Goal: Task Accomplishment & Management: Use online tool/utility

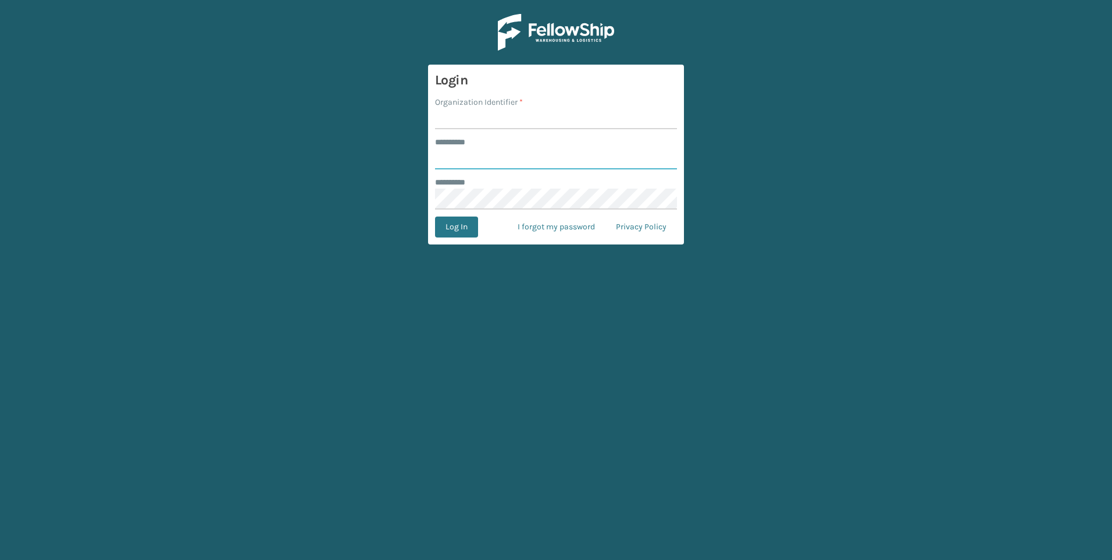
type input "***"
click at [471, 127] on input "Organization Identifier *" at bounding box center [556, 118] width 242 height 21
click at [470, 124] on input "Organization Identifier *" at bounding box center [556, 118] width 242 height 21
type input "Fellowship - West"
click at [466, 241] on form "Login Organization Identifier * Fellowship - West ******** * *** ******** * Log…" at bounding box center [556, 155] width 256 height 180
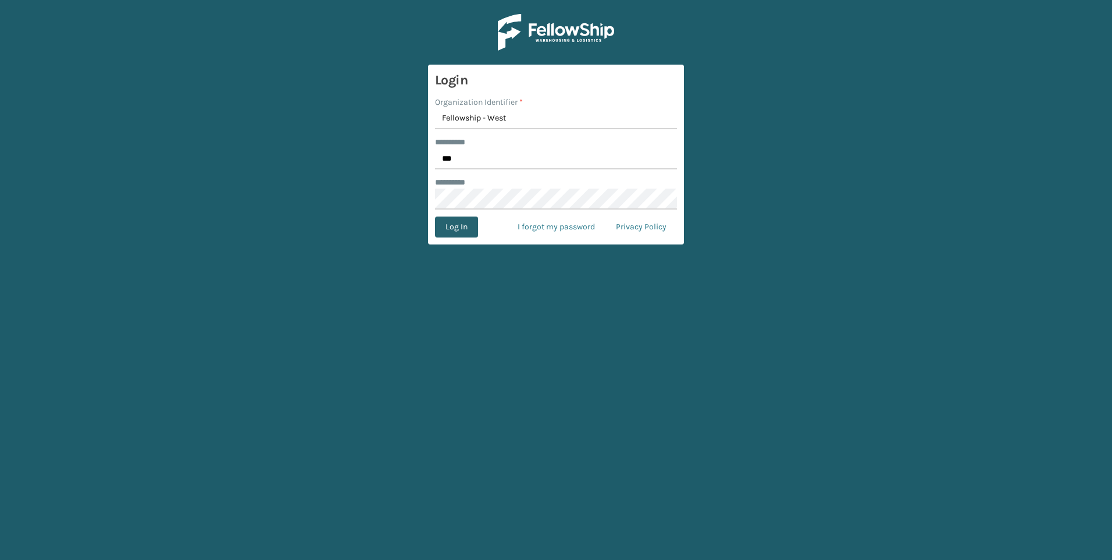
click at [465, 225] on button "Log In" at bounding box center [456, 226] width 43 height 21
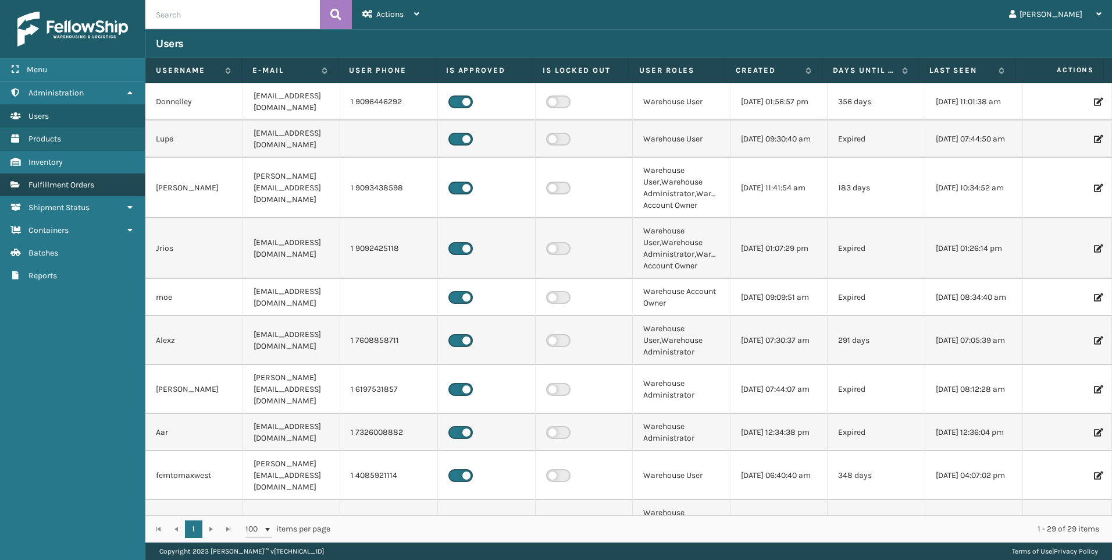
click at [89, 186] on span "Fulfillment Orders" at bounding box center [61, 185] width 66 height 10
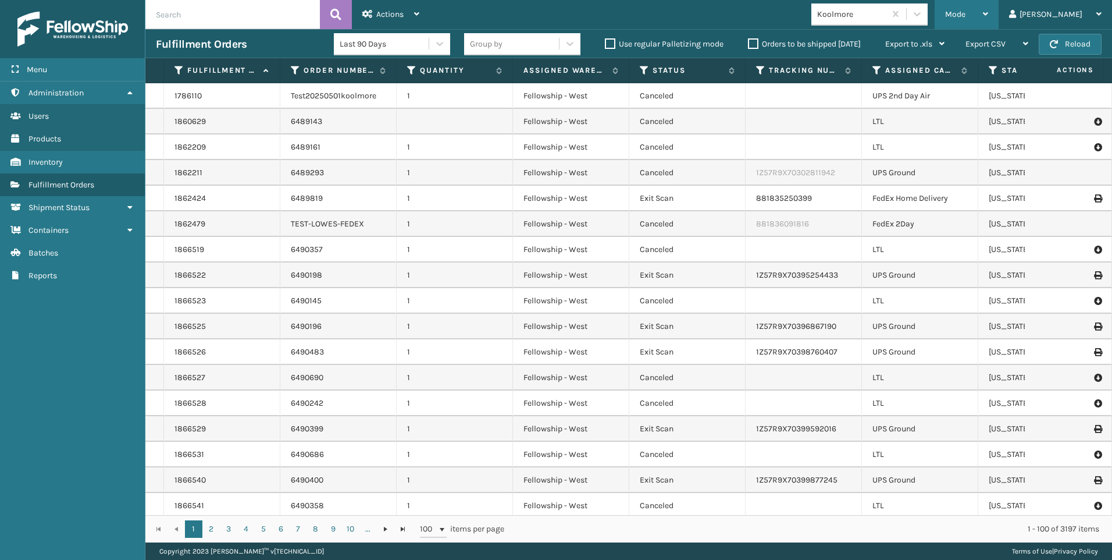
click at [966, 17] on span "Mode" at bounding box center [955, 14] width 20 height 10
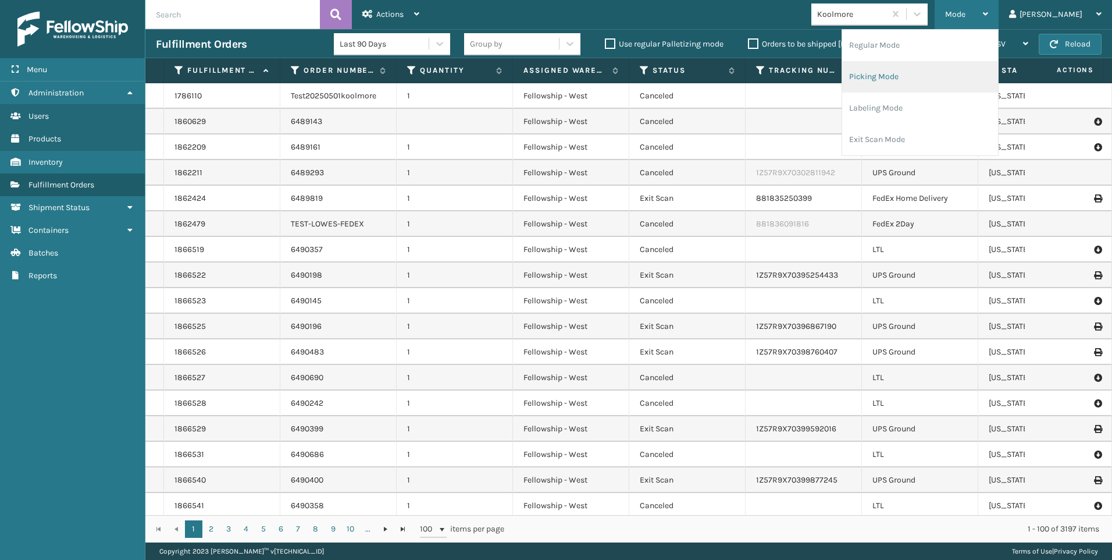
click at [931, 69] on li "Picking Mode" at bounding box center [920, 76] width 156 height 31
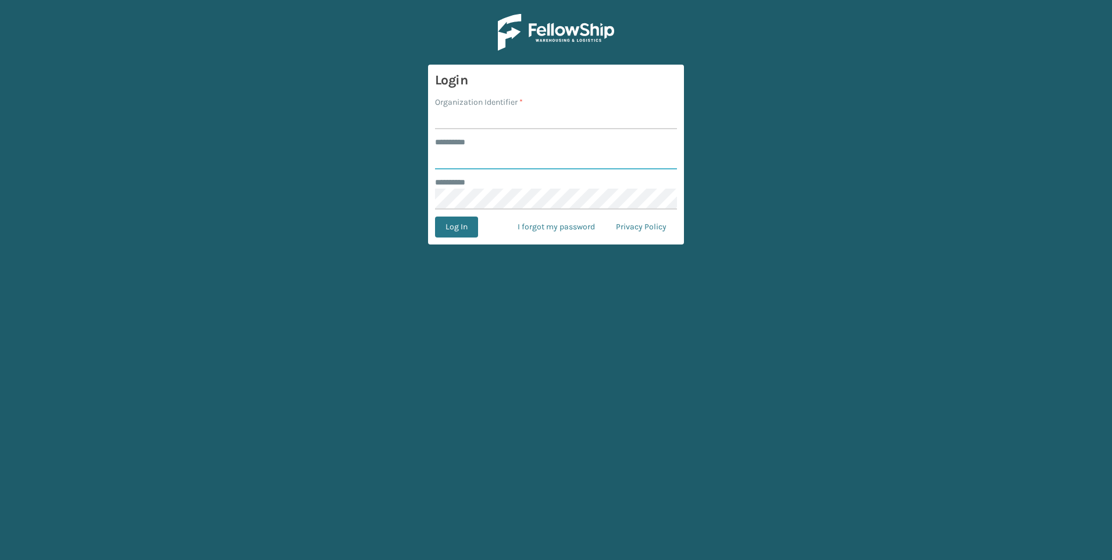
type input "***"
click at [507, 131] on form "Login Organization Identifier * ******** * *** ******** * Log In I forgot my pa…" at bounding box center [556, 155] width 256 height 180
click at [511, 120] on input "Organization Identifier *" at bounding box center [556, 118] width 242 height 21
click at [512, 120] on input "Organization Identifier *" at bounding box center [556, 118] width 242 height 21
type input "Fellowship - West"
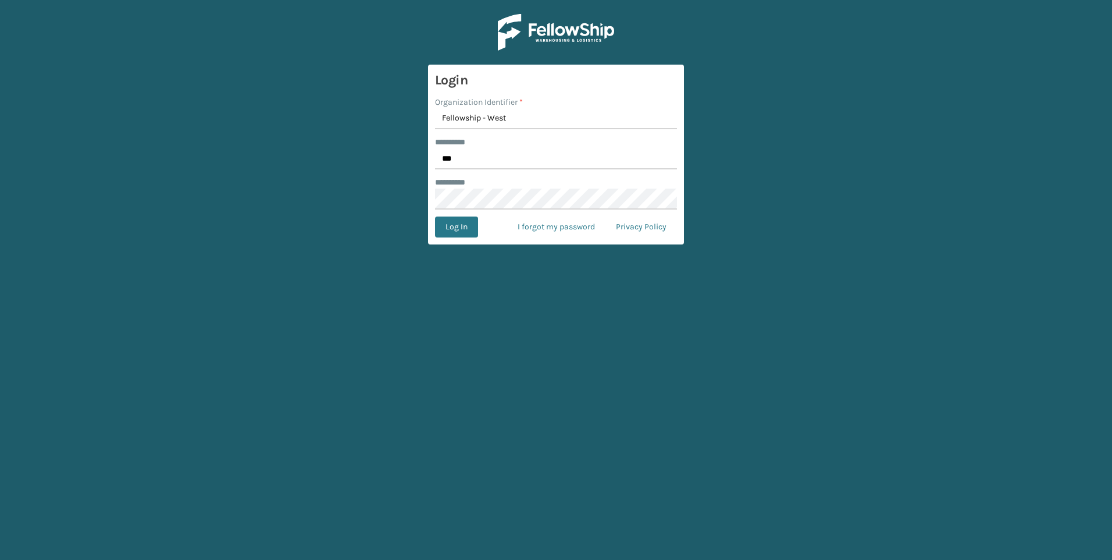
click at [486, 225] on div "Log In I forgot my password Privacy Policy" at bounding box center [556, 226] width 242 height 21
click at [478, 226] on div "Log In I forgot my password Privacy Policy" at bounding box center [556, 226] width 242 height 21
click at [454, 227] on button "Log In" at bounding box center [456, 226] width 43 height 21
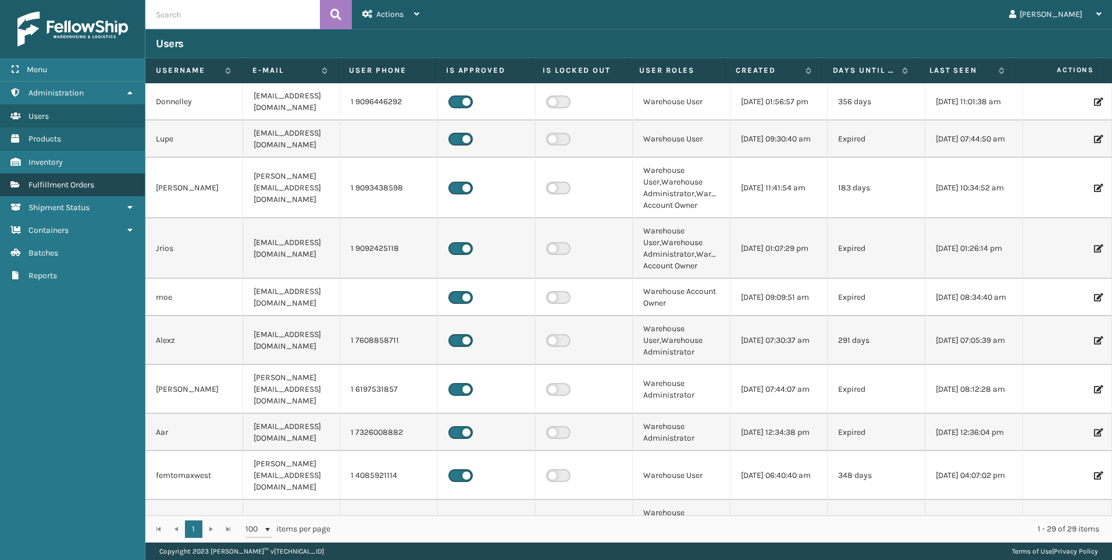
click at [57, 195] on link "Fulfillment Orders" at bounding box center [72, 184] width 145 height 23
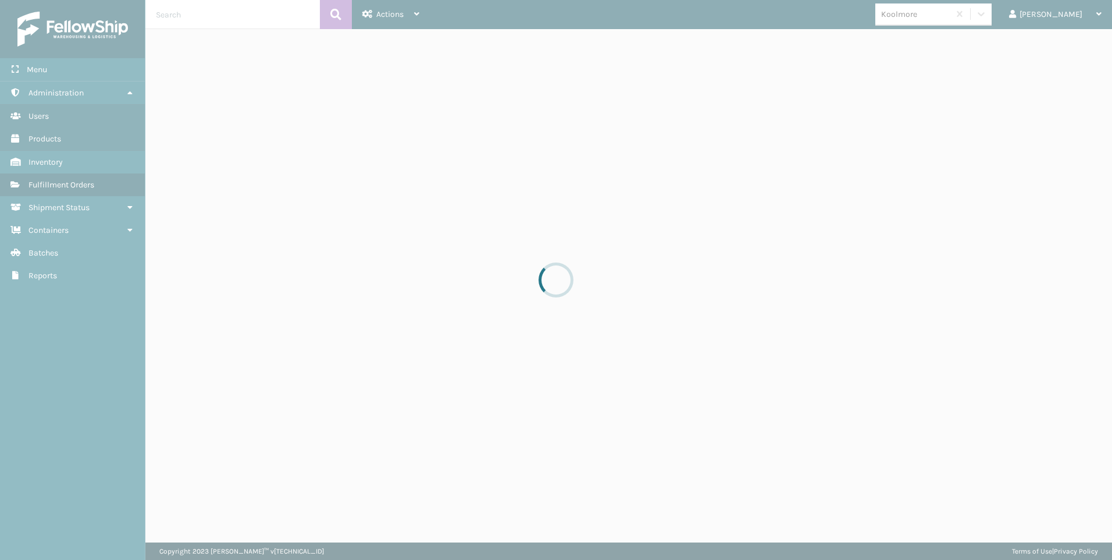
click at [59, 188] on div at bounding box center [556, 280] width 1112 height 560
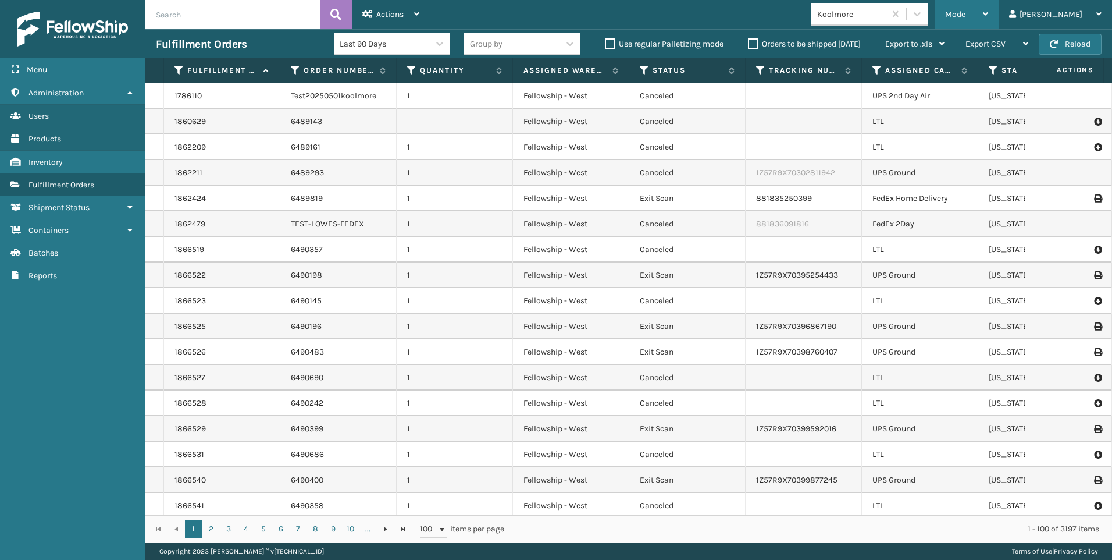
click at [966, 17] on span "Mode" at bounding box center [955, 14] width 20 height 10
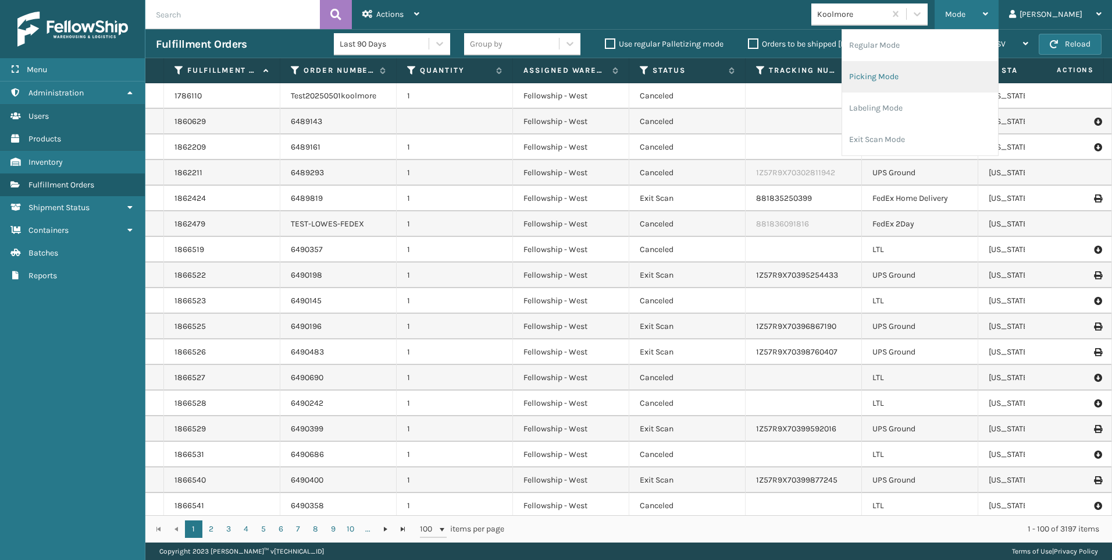
click at [997, 67] on li "Picking Mode" at bounding box center [920, 76] width 156 height 31
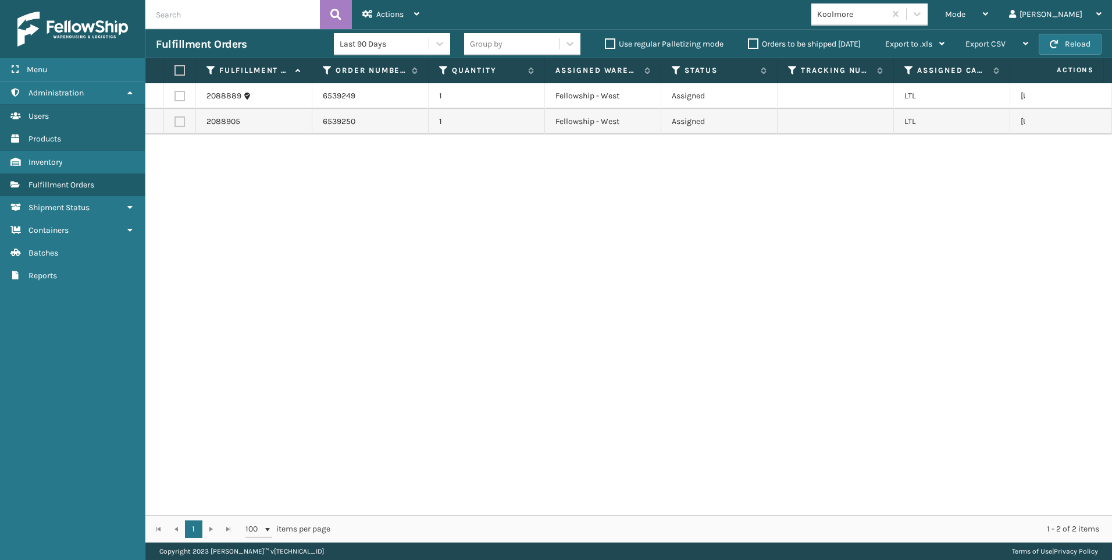
click at [175, 70] on label at bounding box center [177, 70] width 7 height 10
click at [175, 70] on input "checkbox" at bounding box center [174, 71] width 1 height 8
checkbox input "true"
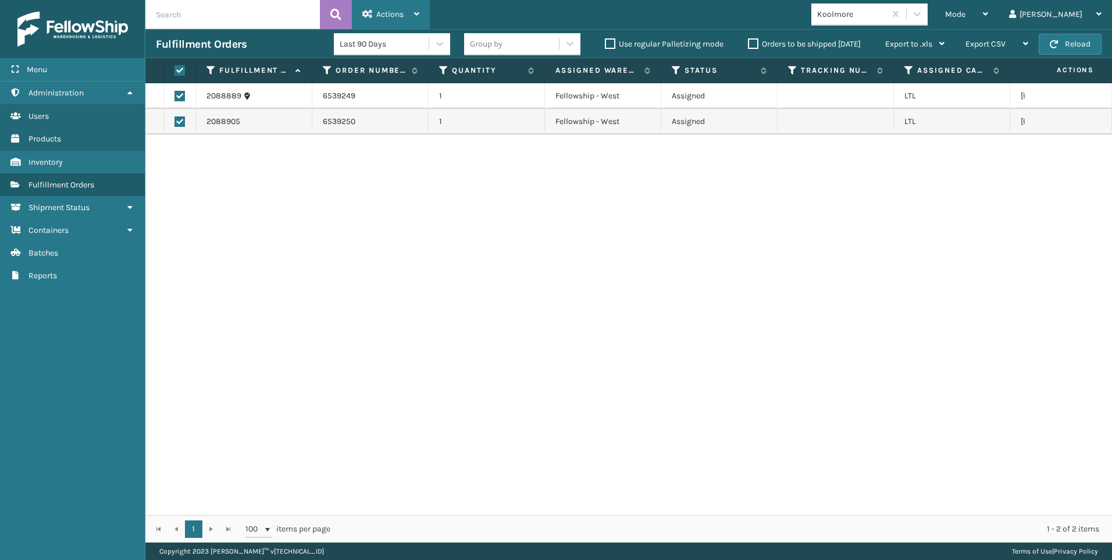
click at [382, 19] on span "Actions" at bounding box center [389, 14] width 27 height 10
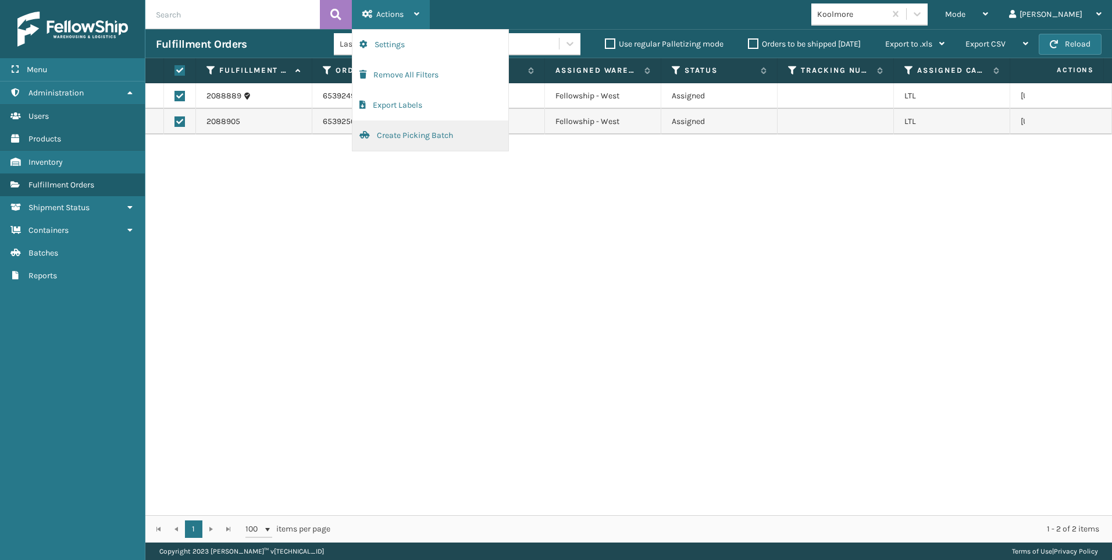
click at [416, 122] on button "Create Picking Batch" at bounding box center [430, 135] width 156 height 30
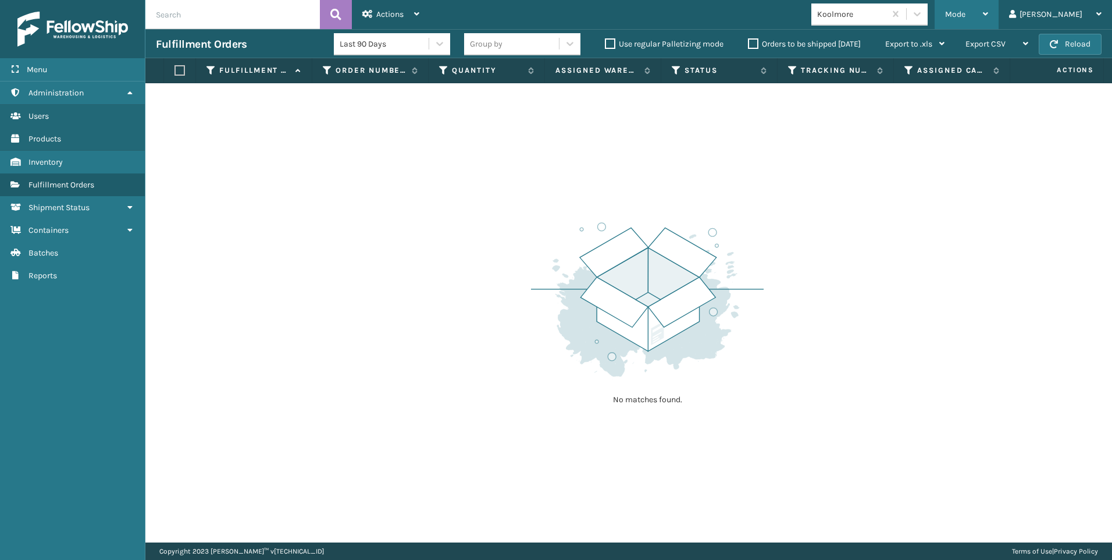
click at [988, 8] on div "Mode" at bounding box center [966, 14] width 43 height 29
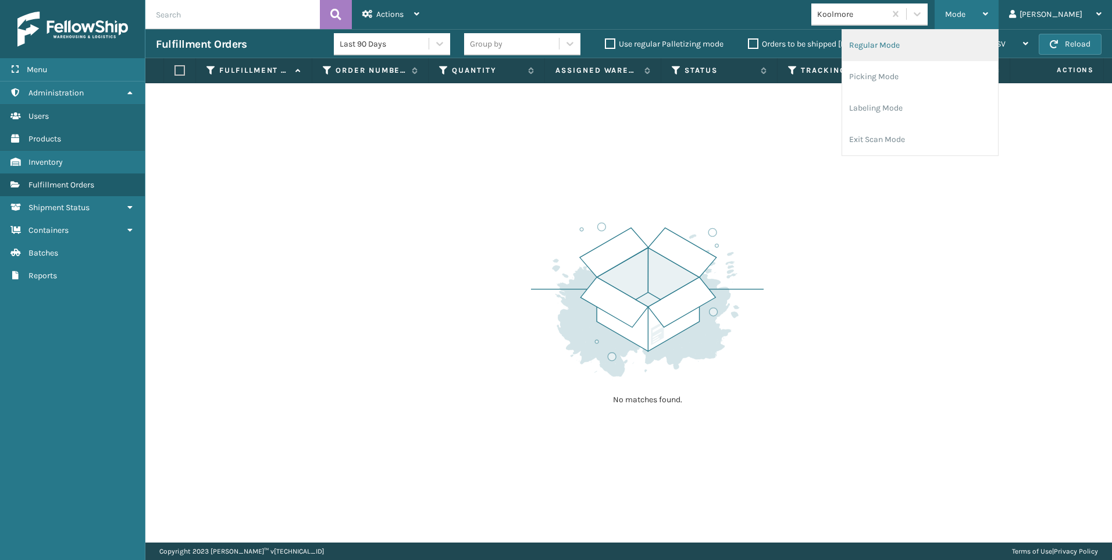
click at [971, 46] on li "Regular Mode" at bounding box center [920, 45] width 156 height 31
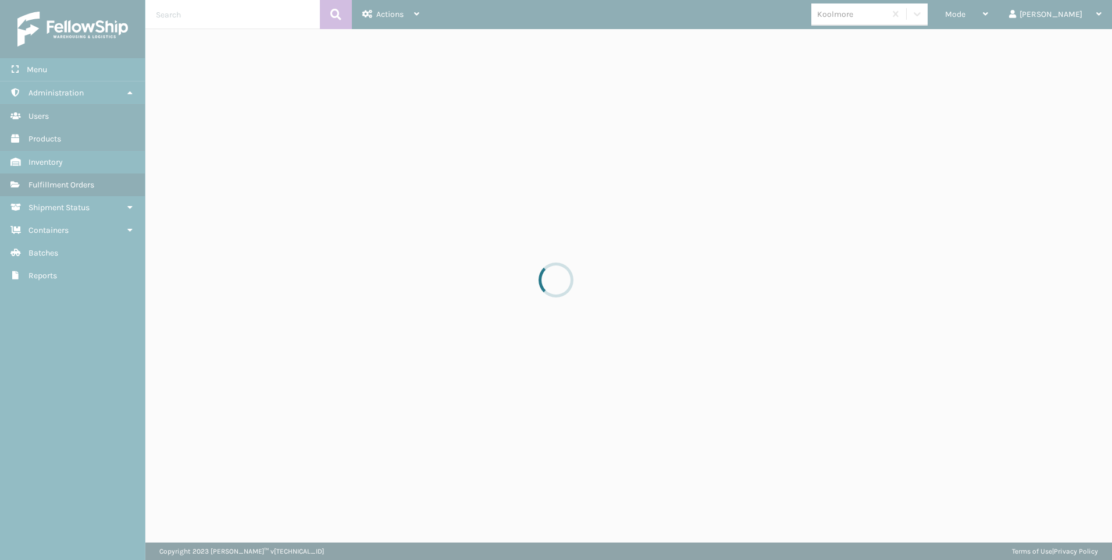
click at [225, 22] on input "text" at bounding box center [232, 14] width 174 height 29
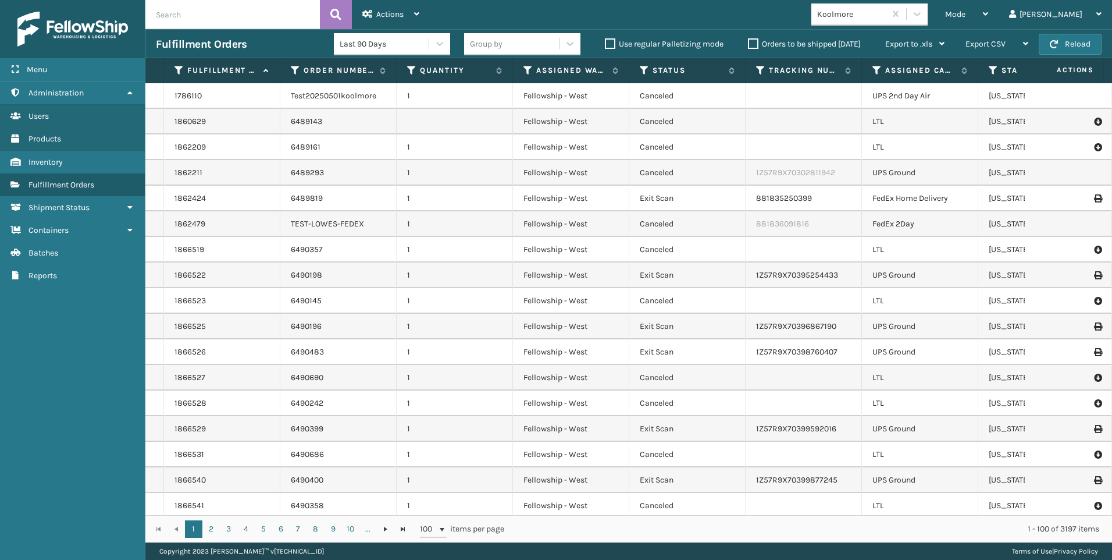
click at [225, 22] on input "text" at bounding box center [232, 14] width 174 height 29
paste input "2088889"
click at [334, 10] on icon at bounding box center [335, 14] width 11 height 17
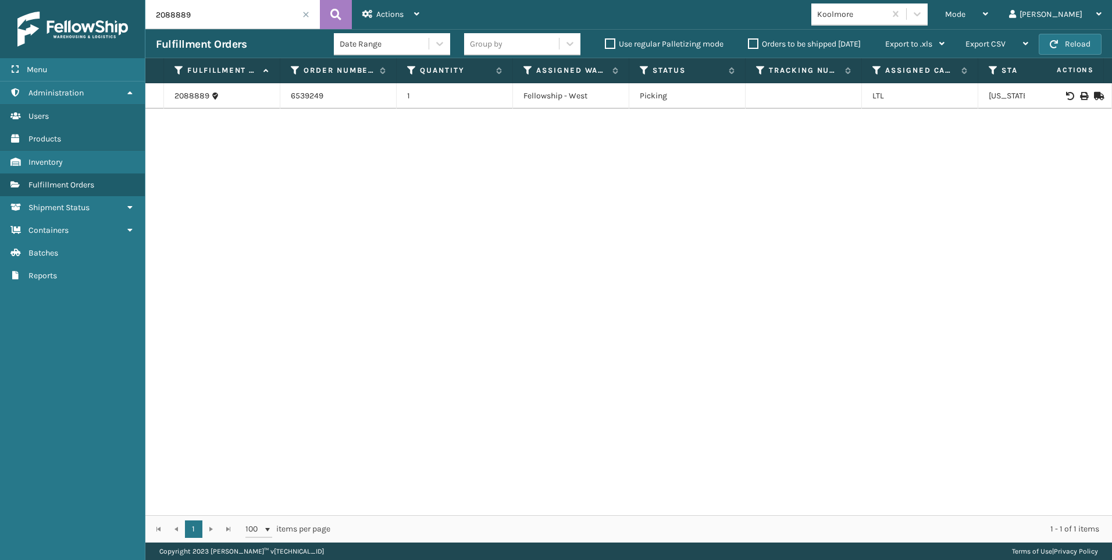
click at [1078, 98] on div at bounding box center [1068, 96] width 66 height 8
click at [1080, 98] on icon at bounding box center [1083, 96] width 7 height 8
drag, startPoint x: 176, startPoint y: 11, endPoint x: 23, endPoint y: 20, distance: 153.2
click at [23, 0] on div "Menu Administration Users Products Inventory Fulfillment Orders Shipment Status…" at bounding box center [556, 0] width 1112 height 0
paste input "905"
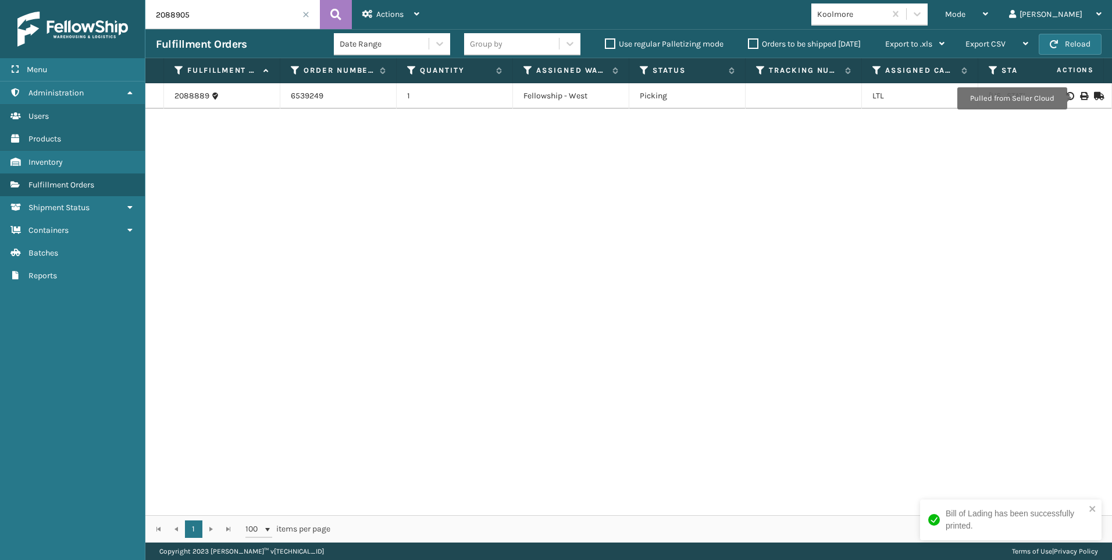
type input "2088905"
click at [1080, 94] on icon at bounding box center [1083, 96] width 7 height 8
click at [304, 13] on span at bounding box center [305, 14] width 7 height 7
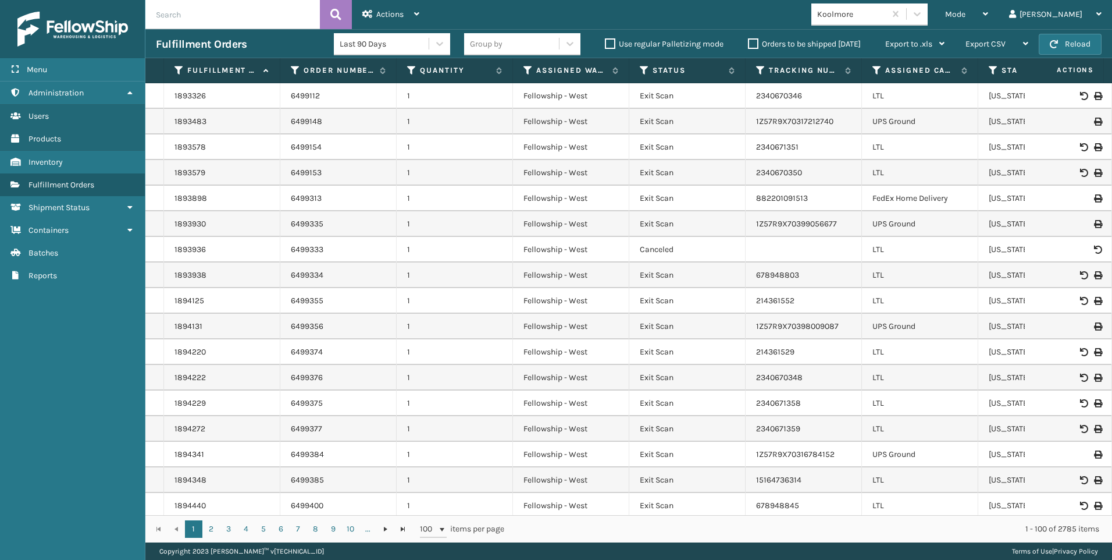
click at [966, 13] on span "Mode" at bounding box center [955, 14] width 20 height 10
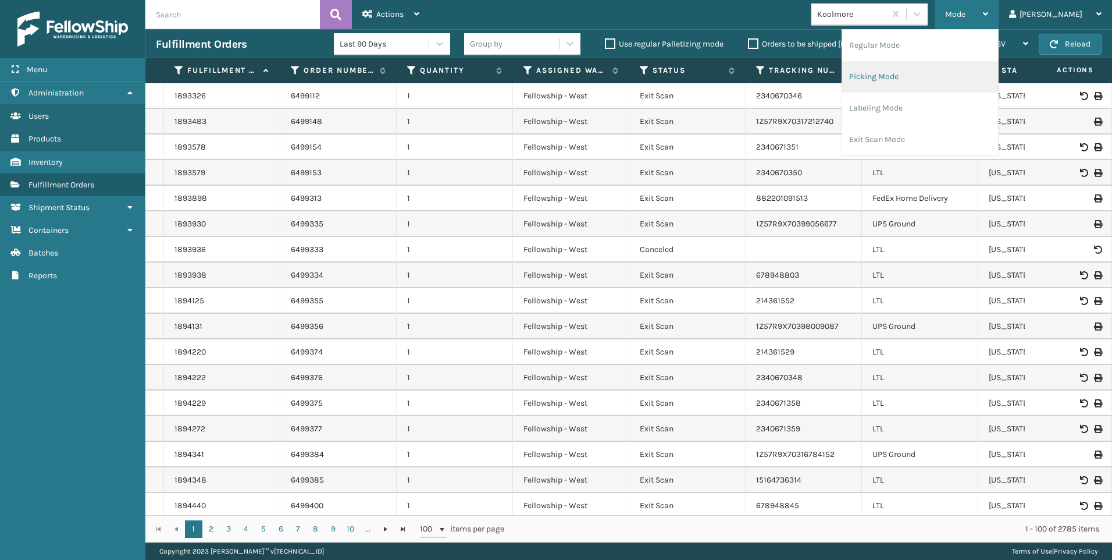
click at [988, 85] on li "Picking Mode" at bounding box center [920, 76] width 156 height 31
